Goal: Task Accomplishment & Management: Manage account settings

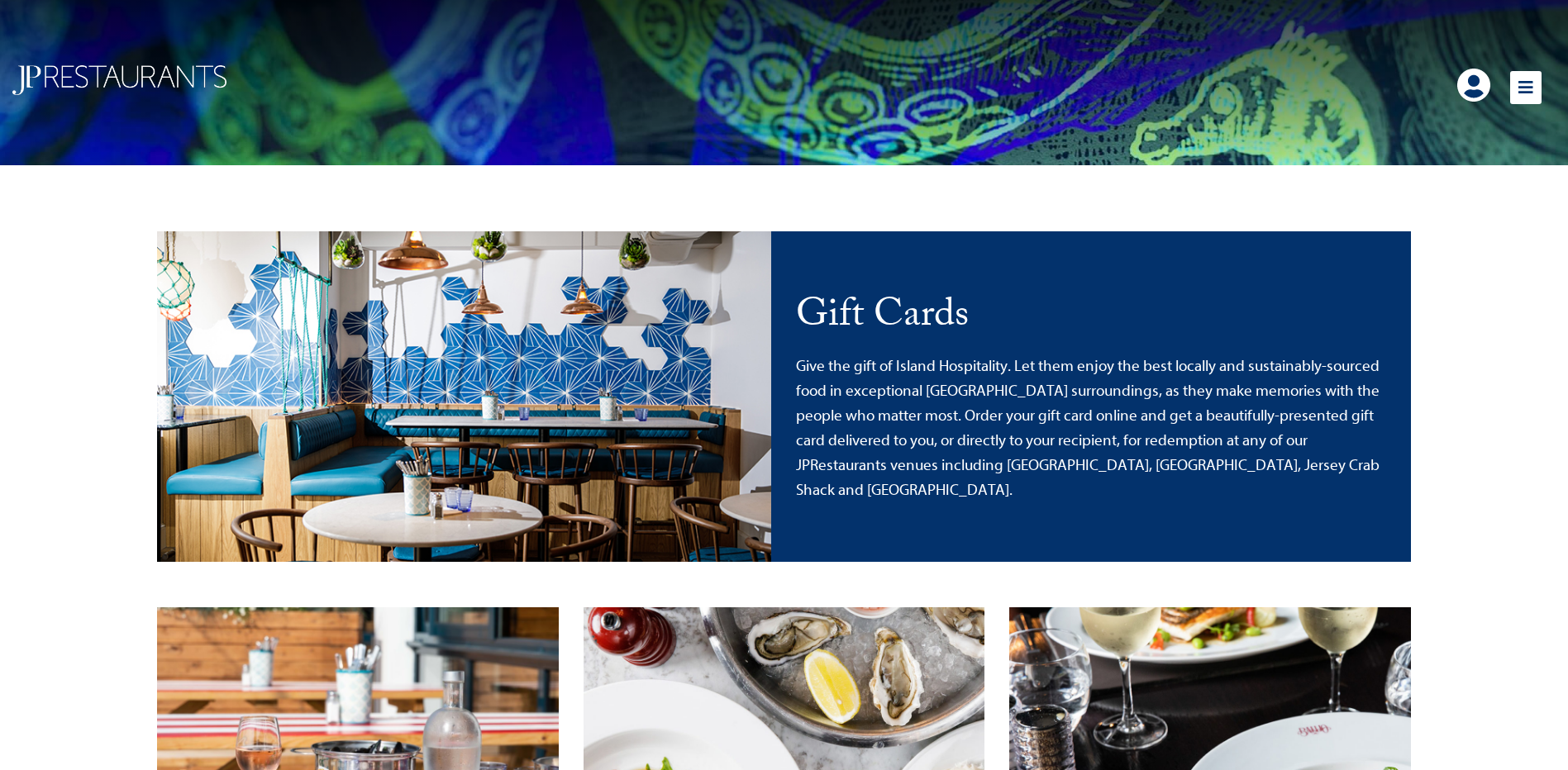
click at [1471, 88] on link at bounding box center [1473, 85] width 33 height 33
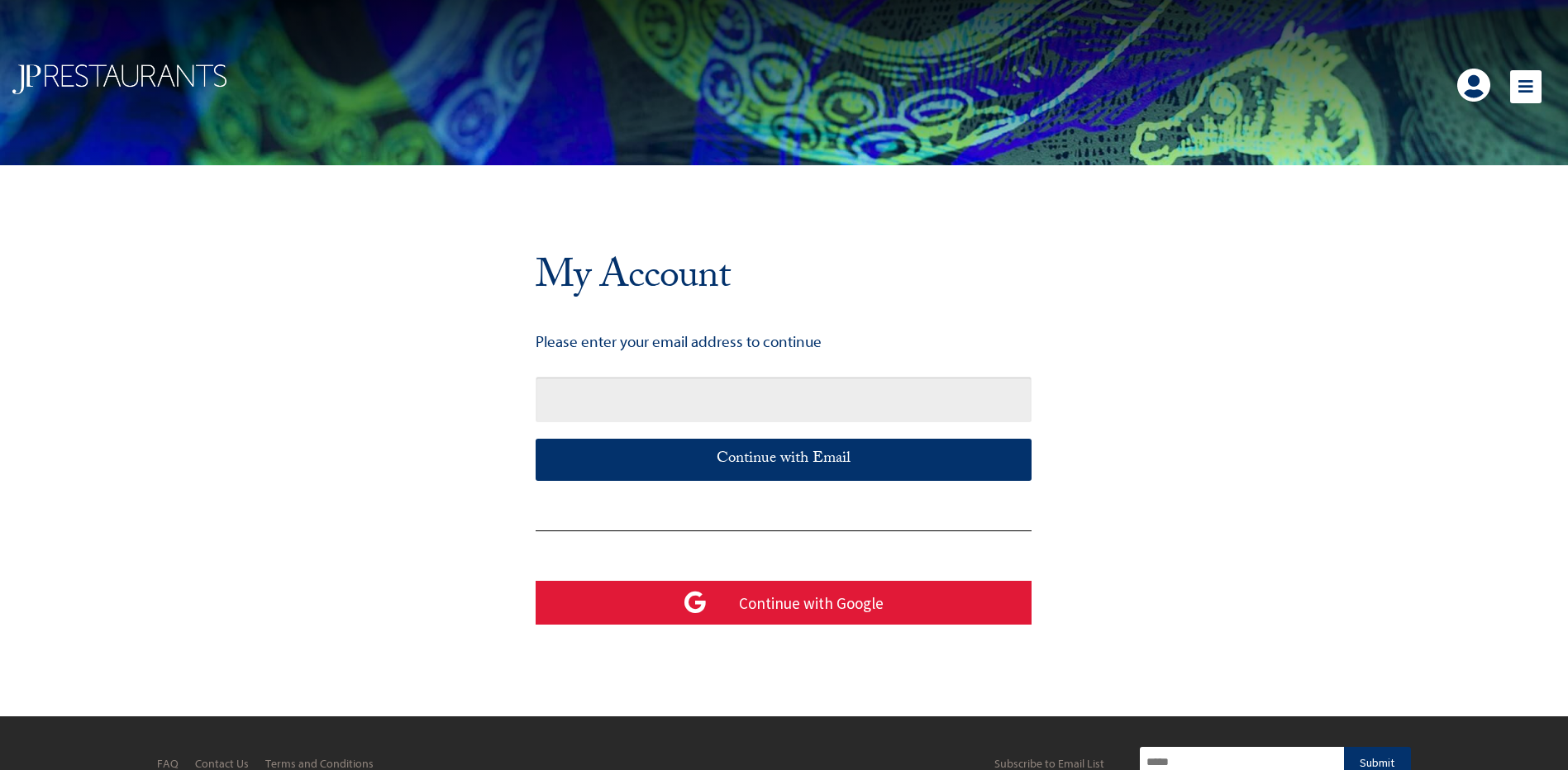
click at [815, 407] on input "text" at bounding box center [783, 400] width 496 height 45
type input "**********"
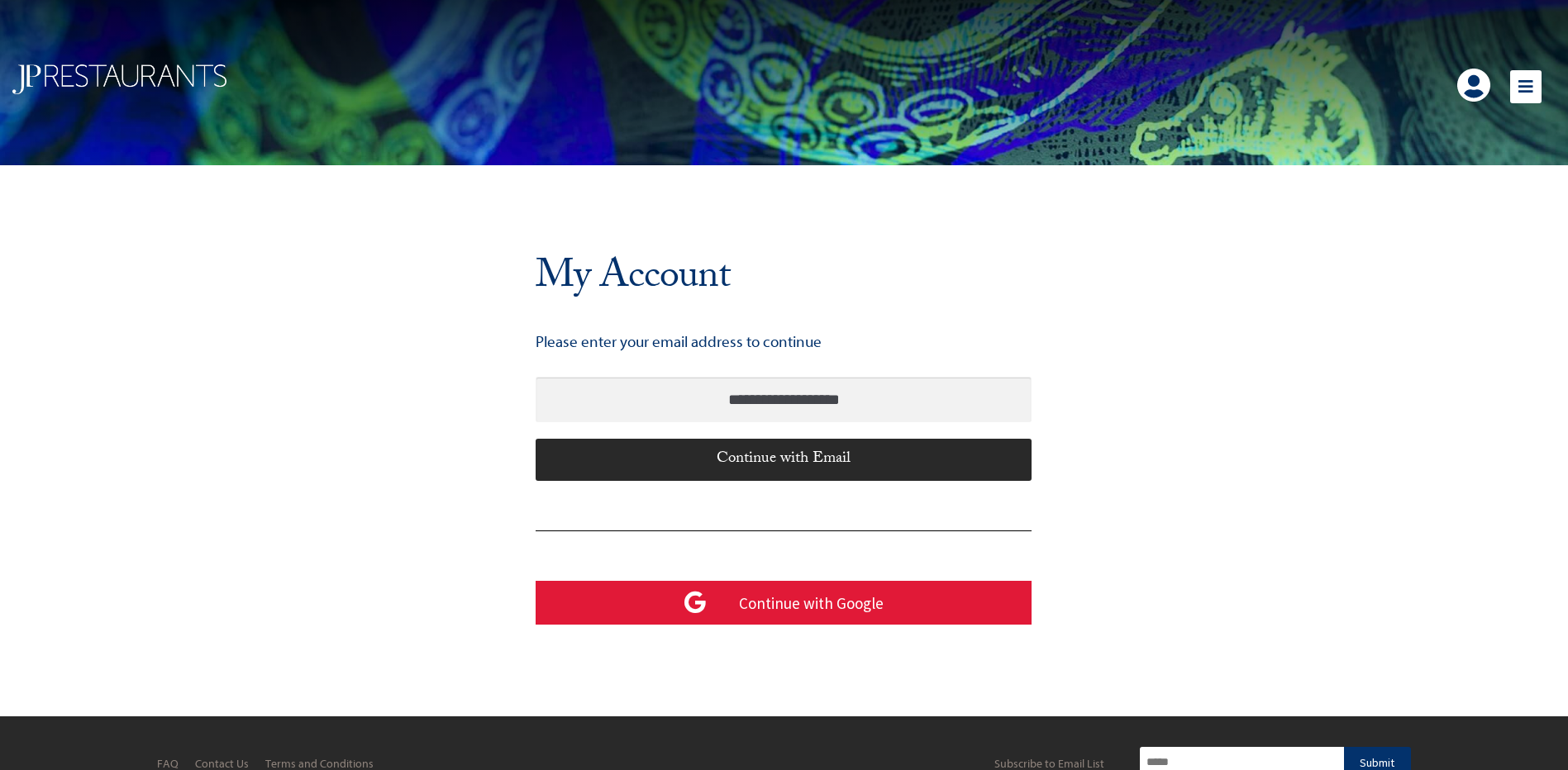
click at [837, 459] on div "Continue with Email" at bounding box center [783, 459] width 496 height 42
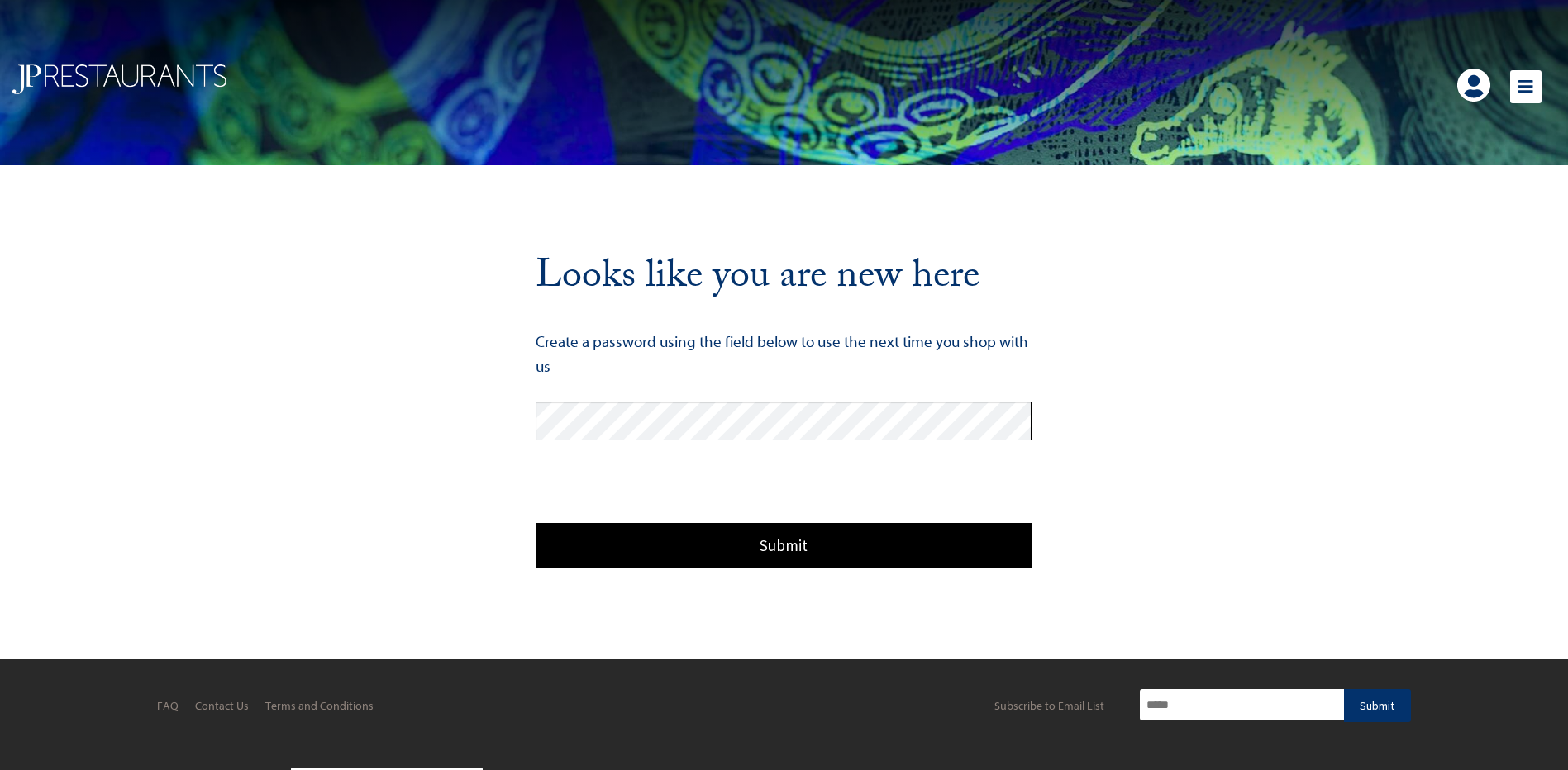
click at [764, 532] on div "Submit" at bounding box center [783, 545] width 496 height 44
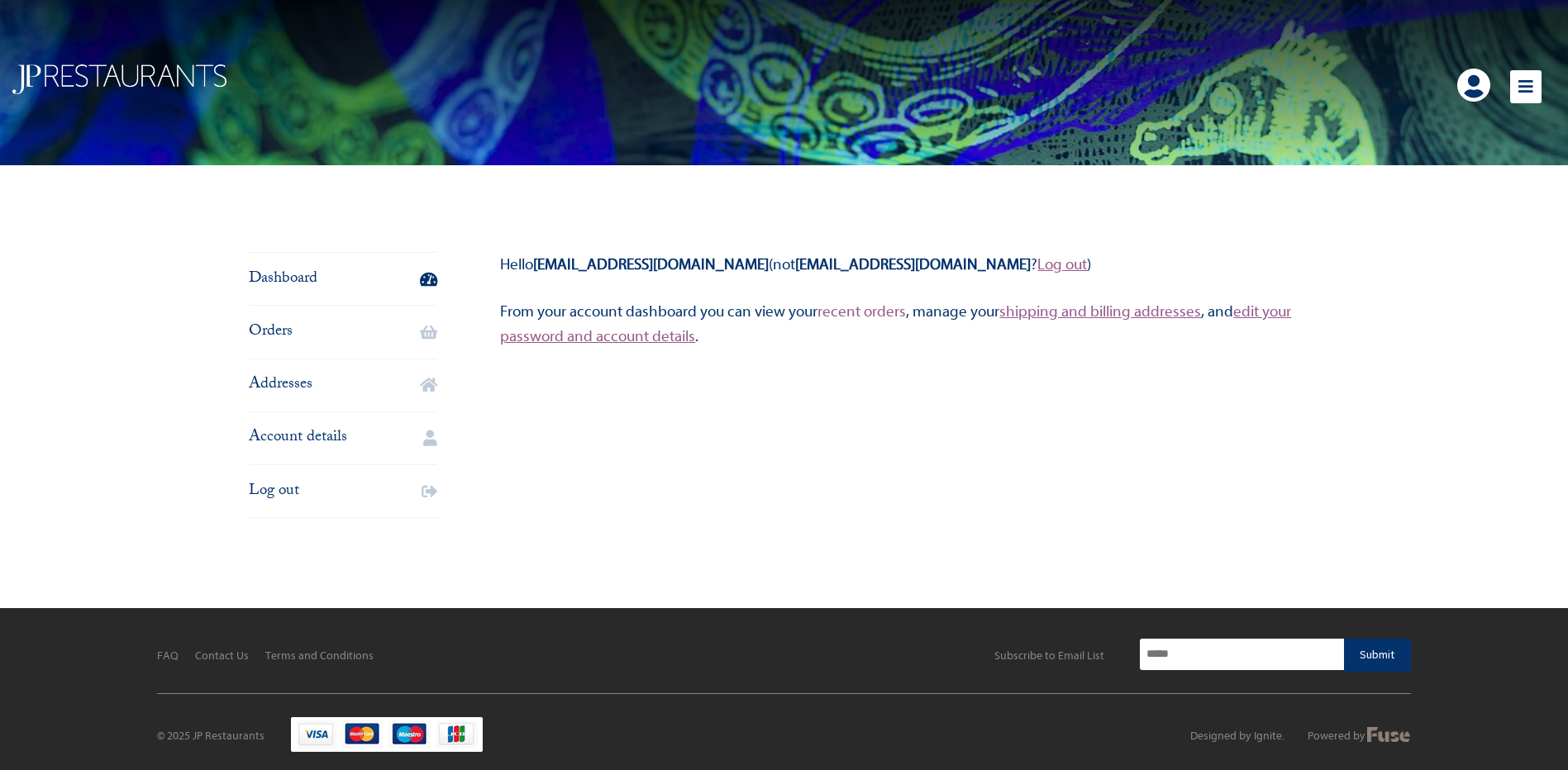
click at [881, 313] on link "recent orders" at bounding box center [862, 311] width 88 height 18
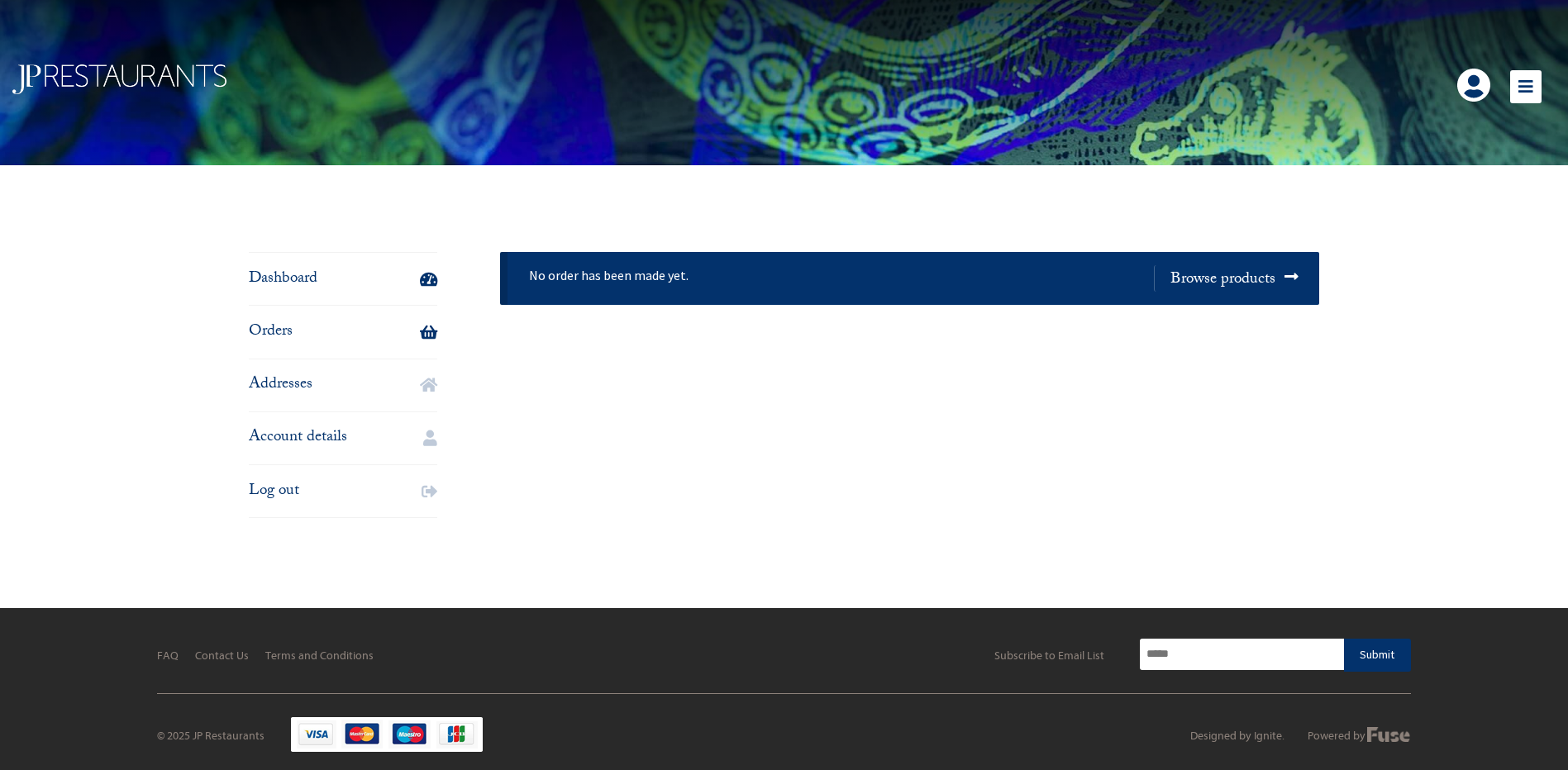
click at [304, 288] on link "Dashboard" at bounding box center [344, 279] width 190 height 52
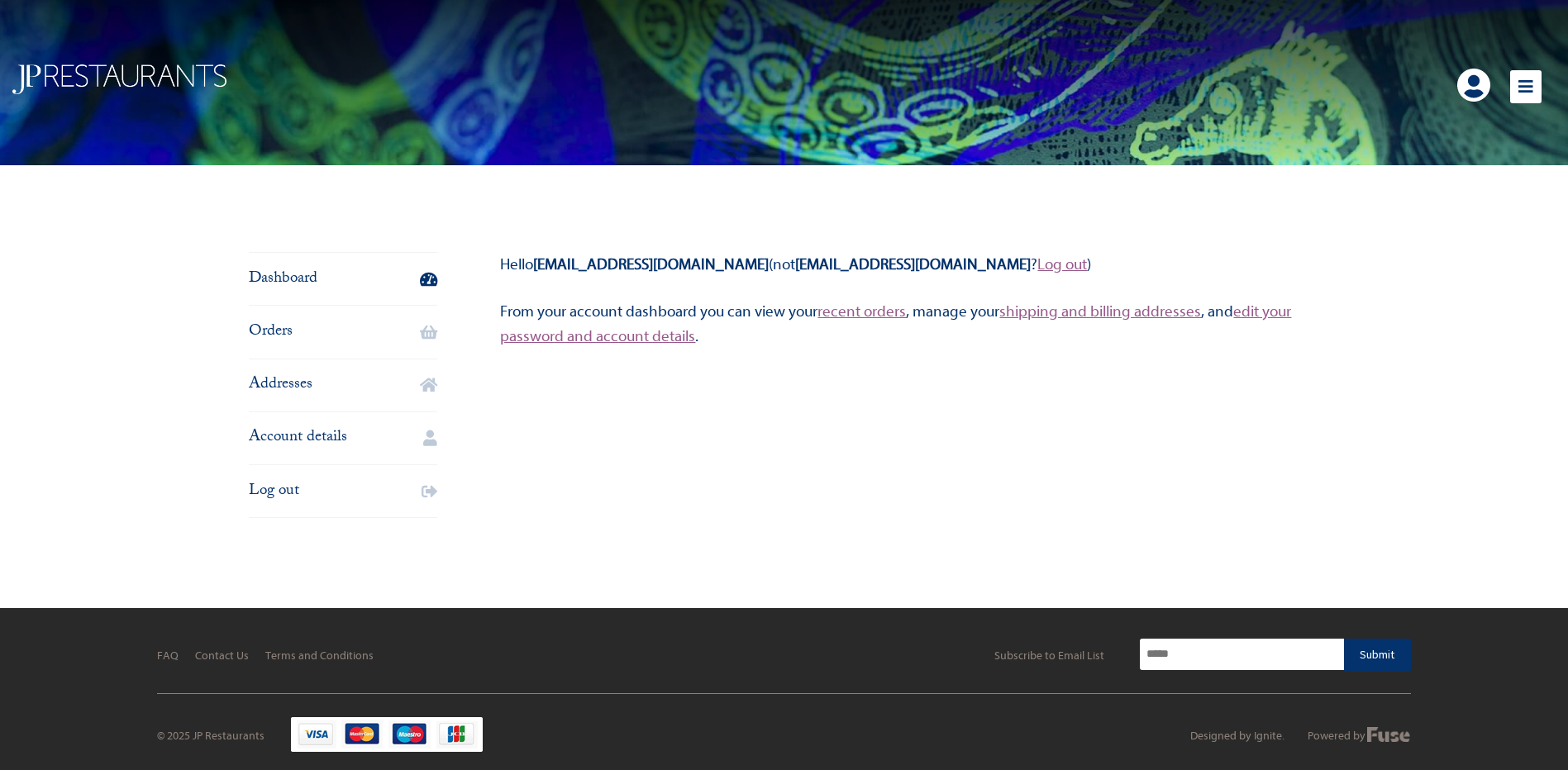
click at [1469, 446] on div "Close FAQ Contact Us Terms and Conditions Back to main website Dashboard Orders…" at bounding box center [784, 283] width 1568 height 566
drag, startPoint x: 707, startPoint y: 265, endPoint x: 840, endPoint y: 265, distance: 133.0
click at [840, 265] on p "Hello k.burtjsy@gmail.com (not k.burtjsy@gmail.com ? Log out )" at bounding box center [909, 264] width 819 height 24
copy strong "k.burtjsy@gmail.com"
click at [1037, 267] on link "Log out" at bounding box center [1062, 264] width 50 height 18
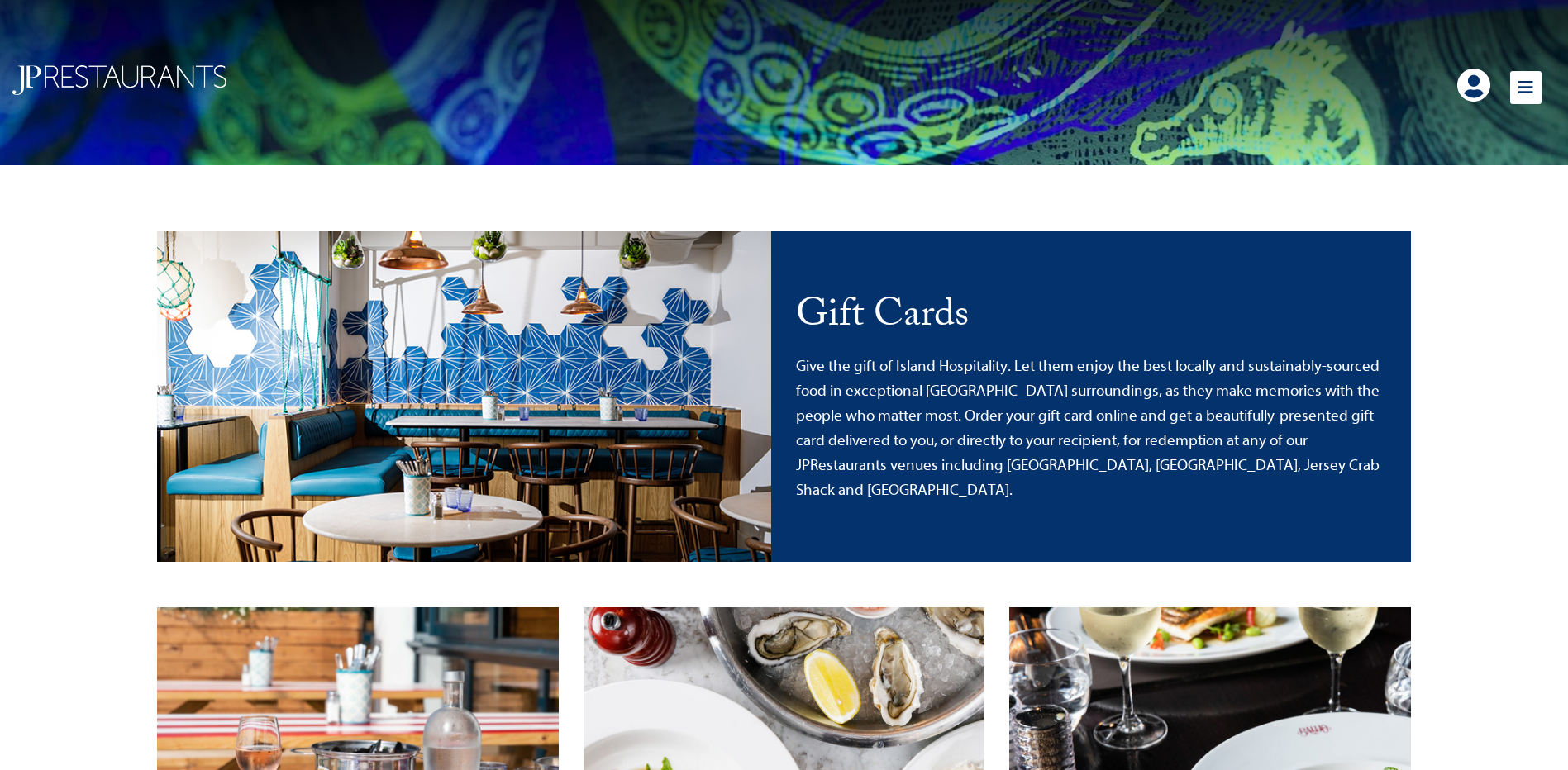
click at [1467, 74] on link at bounding box center [1473, 85] width 33 height 33
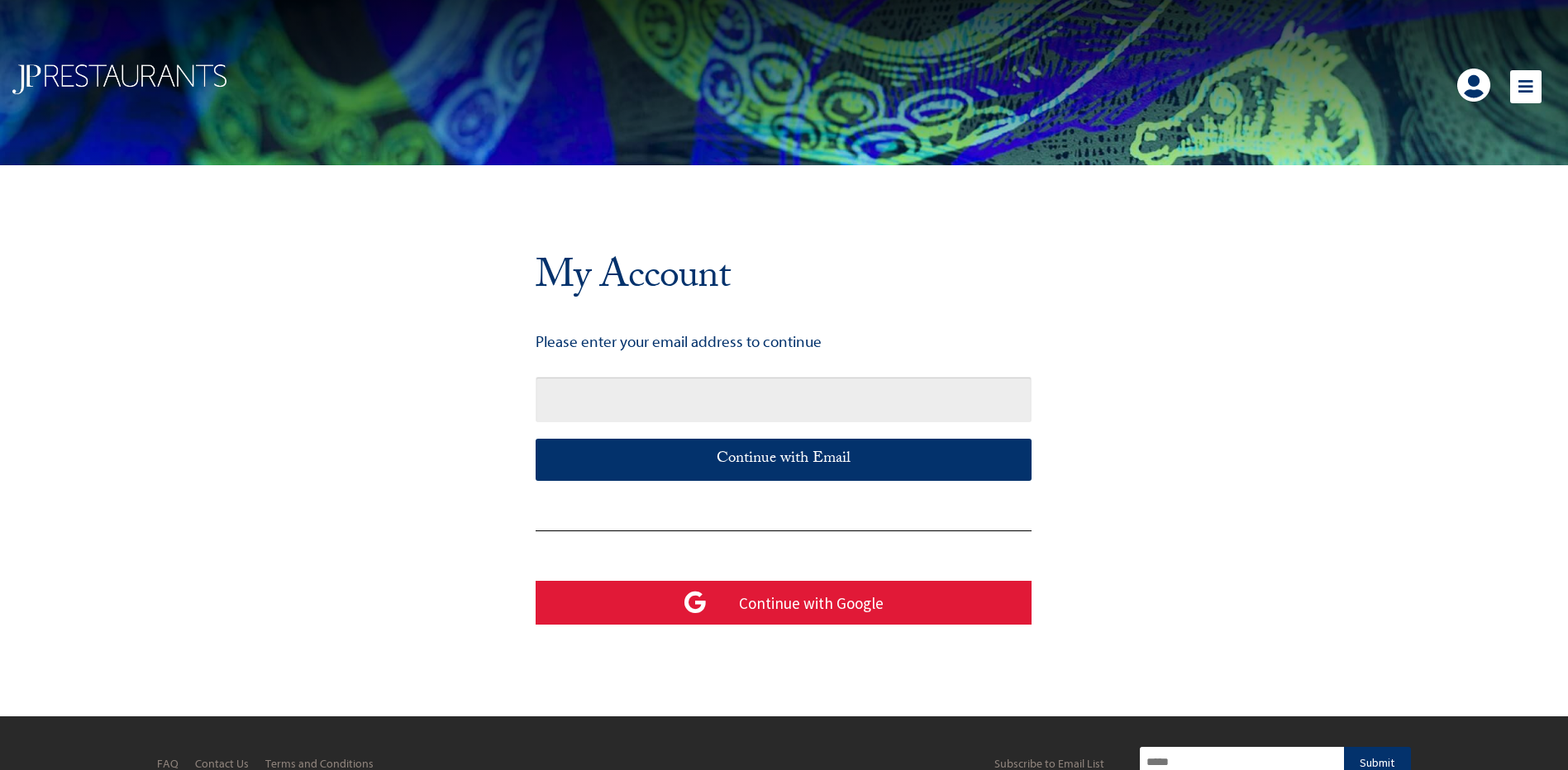
paste input "**********"
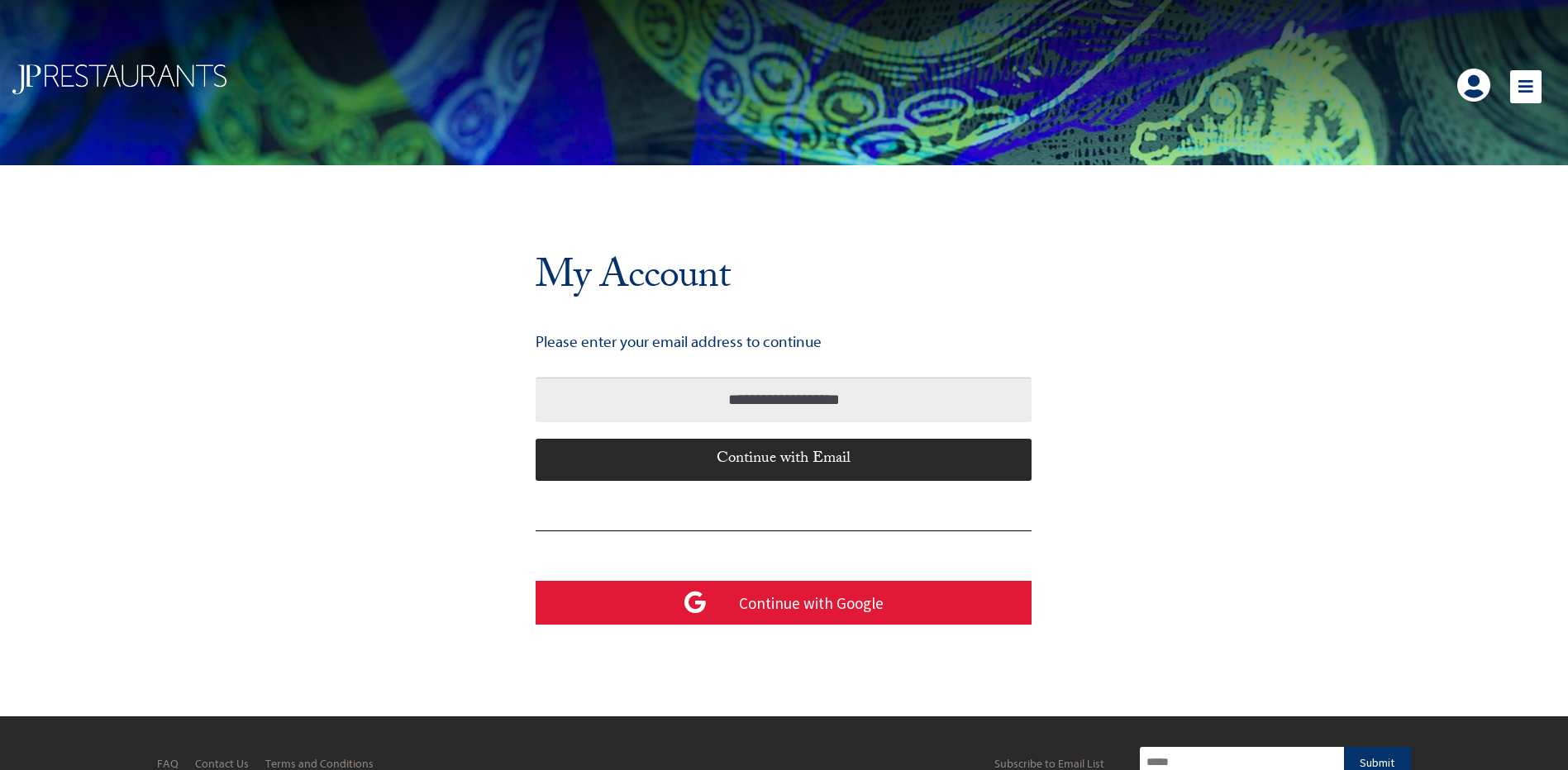
type input "**********"
click at [794, 456] on div "Continue with Email" at bounding box center [783, 459] width 496 height 42
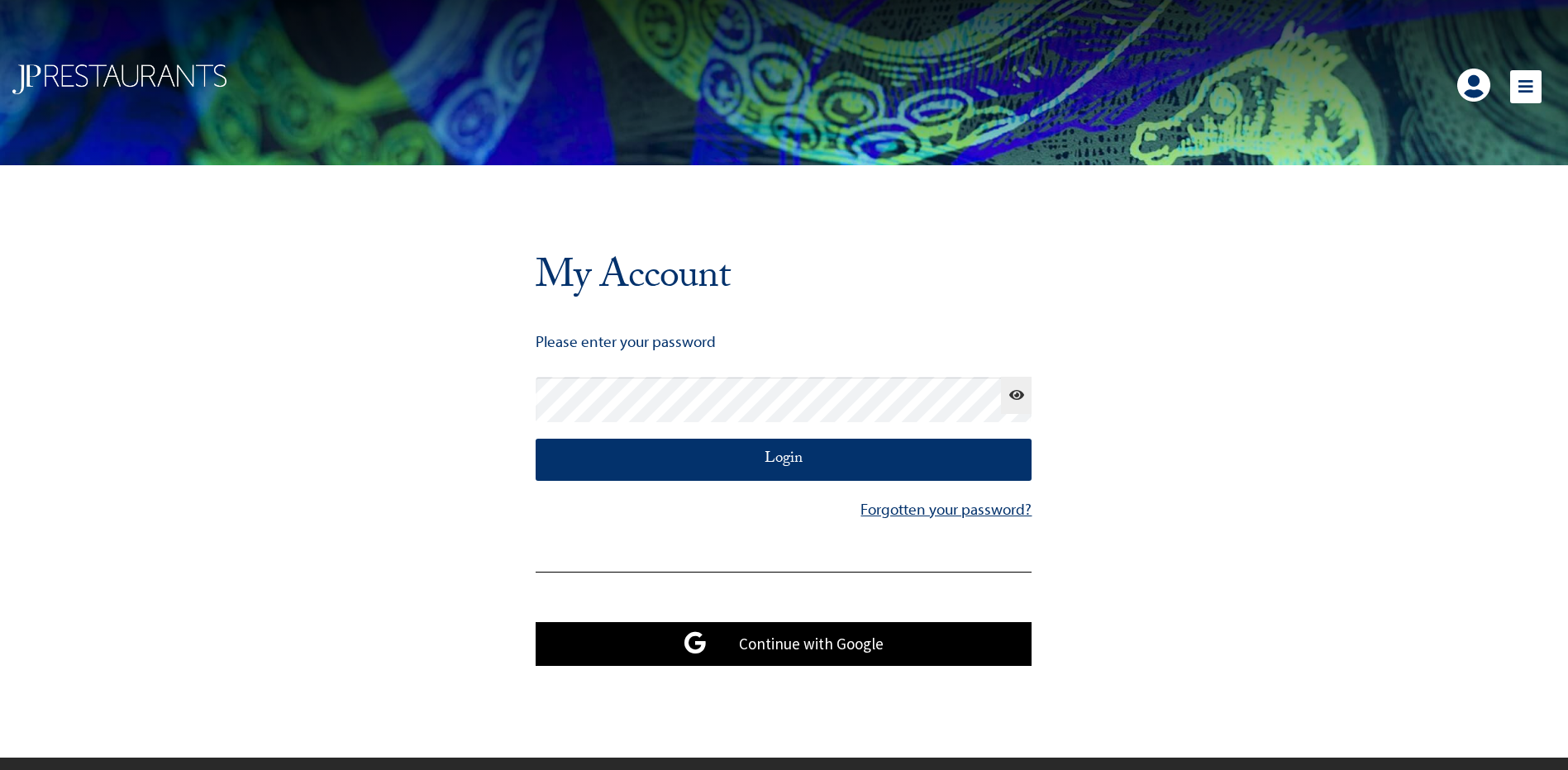
click at [746, 639] on link "Continue with Google" at bounding box center [783, 644] width 496 height 44
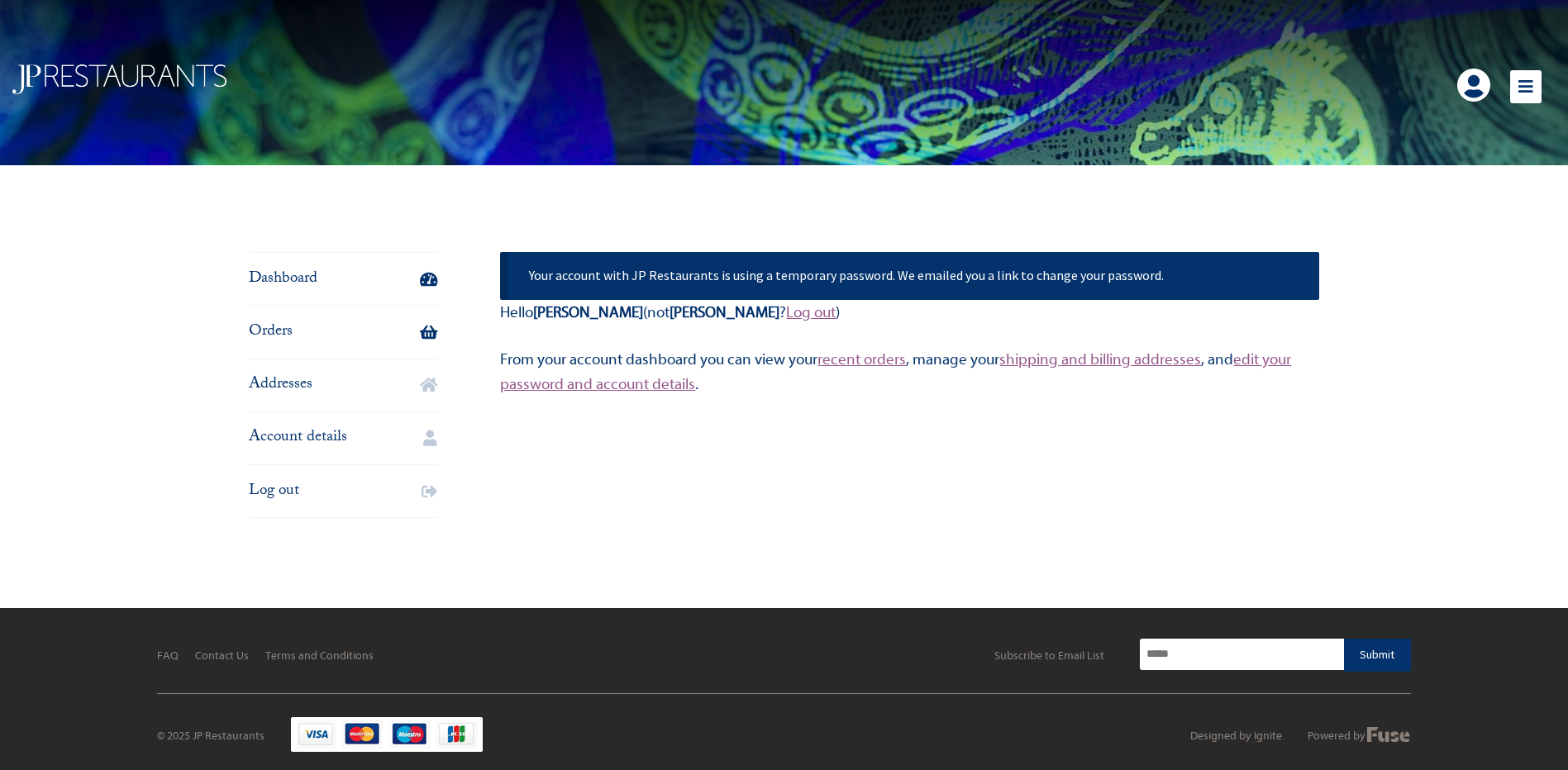
click at [300, 336] on link "Orders" at bounding box center [344, 332] width 190 height 52
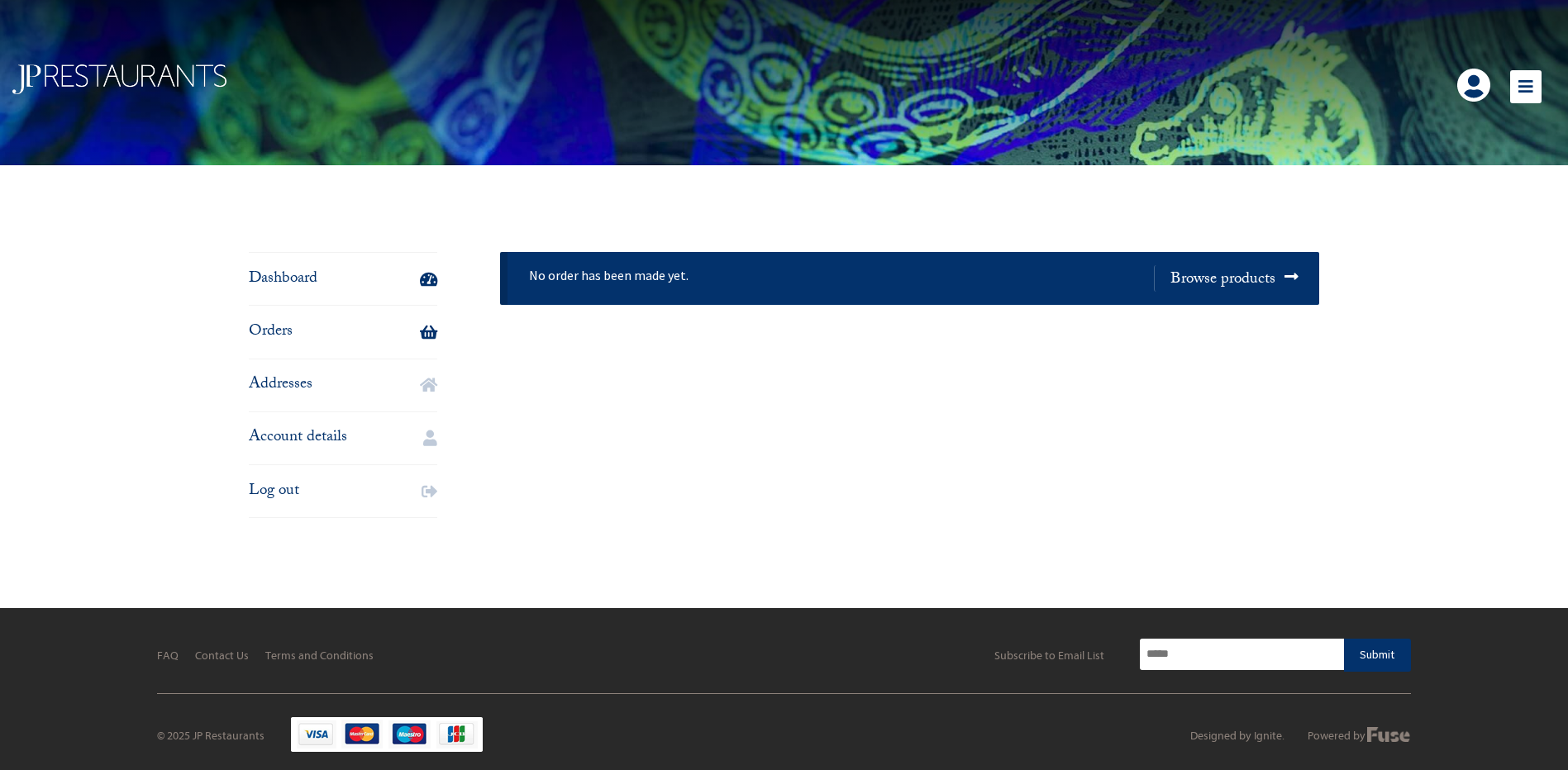
click at [294, 275] on link "Dashboard" at bounding box center [344, 279] width 190 height 52
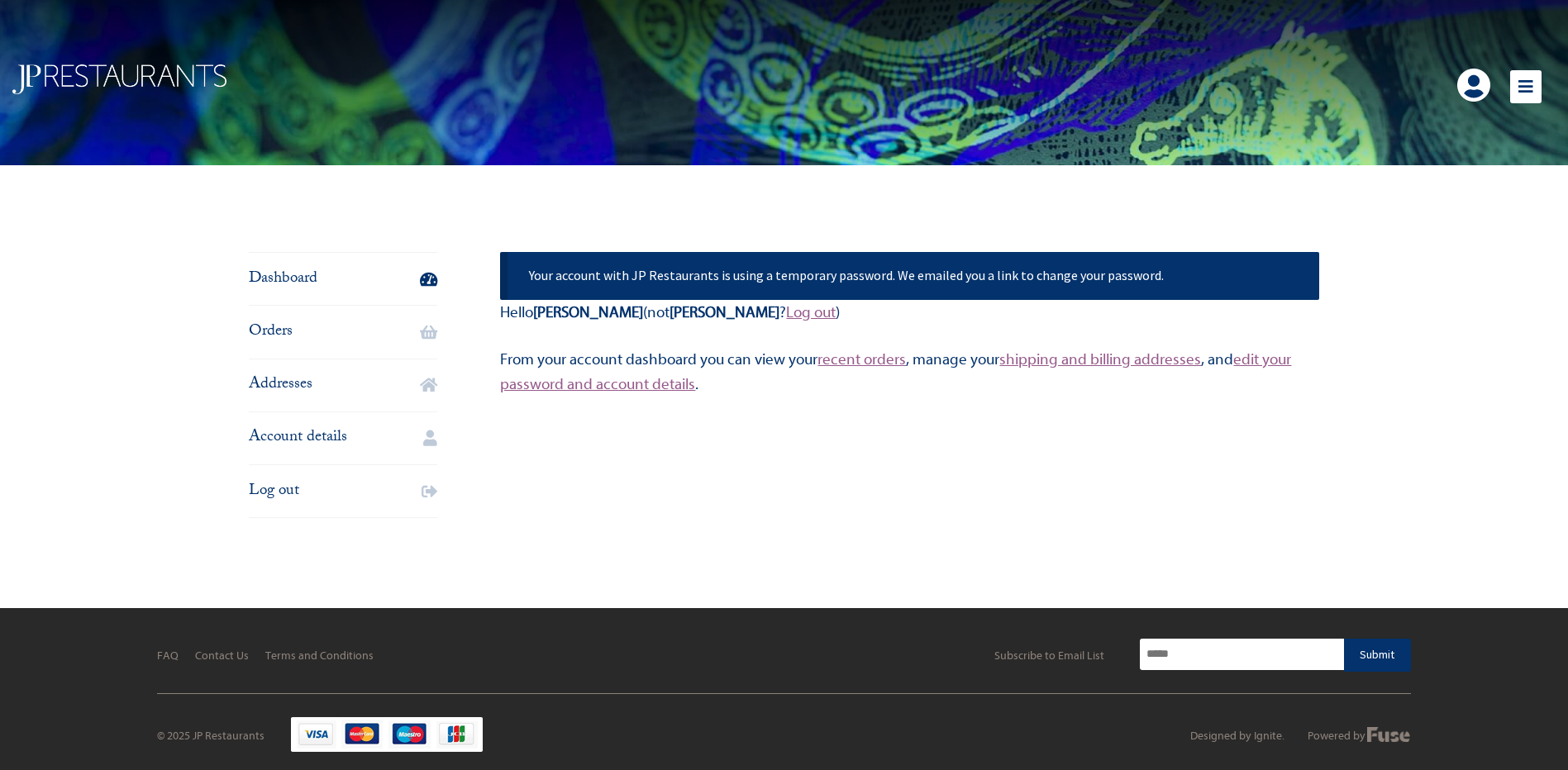
click at [1523, 88] on icon at bounding box center [1526, 87] width 32 height 33
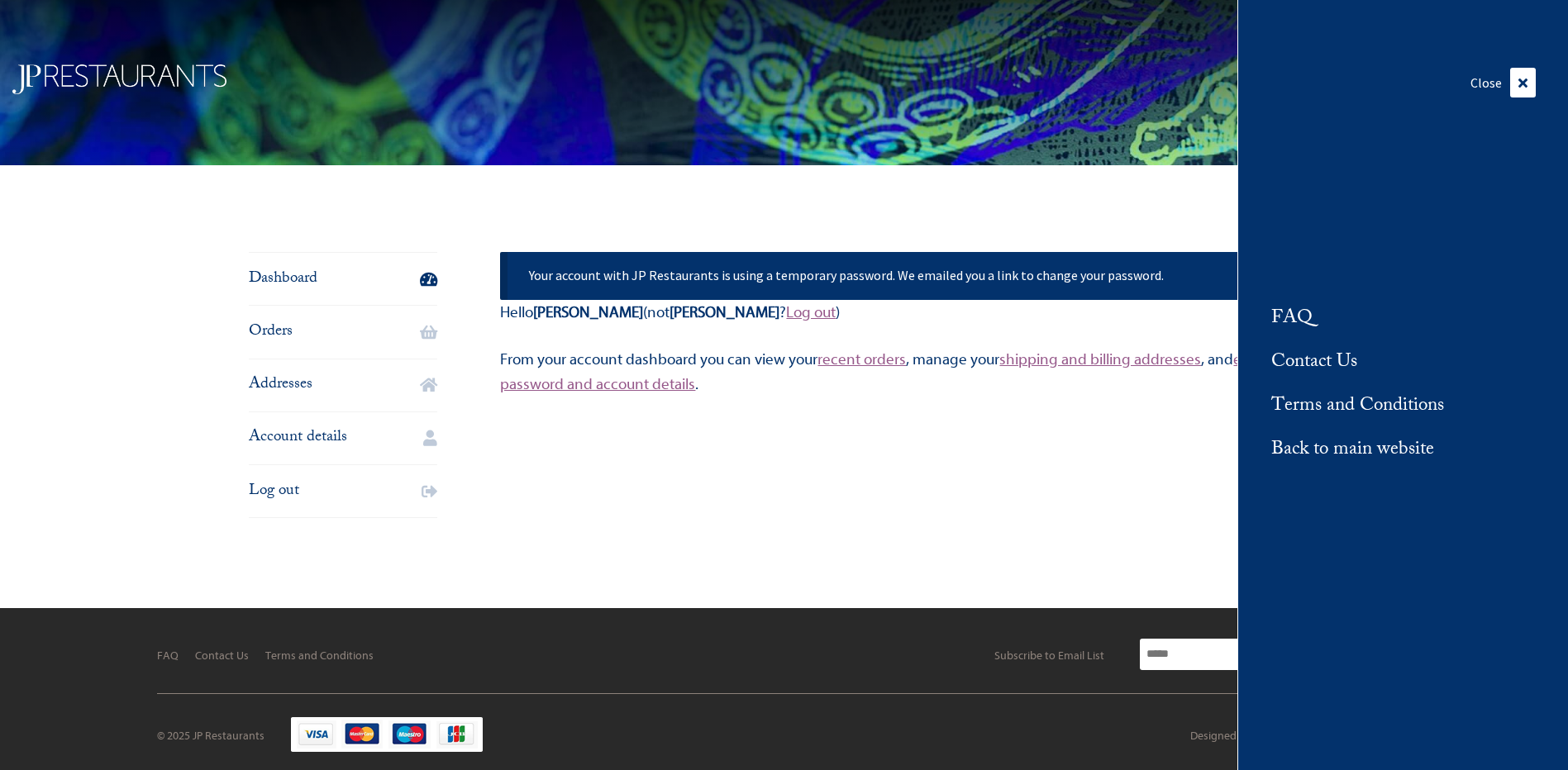
click at [1022, 489] on div "Dashboard Orders Addresses Account details Log out Your account with JP Restaur…" at bounding box center [784, 394] width 1129 height 343
click at [988, 514] on div "Dashboard Orders Addresses Account details Log out Your account with JP Restaur…" at bounding box center [784, 394] width 1129 height 343
